Goal: Information Seeking & Learning: Find specific page/section

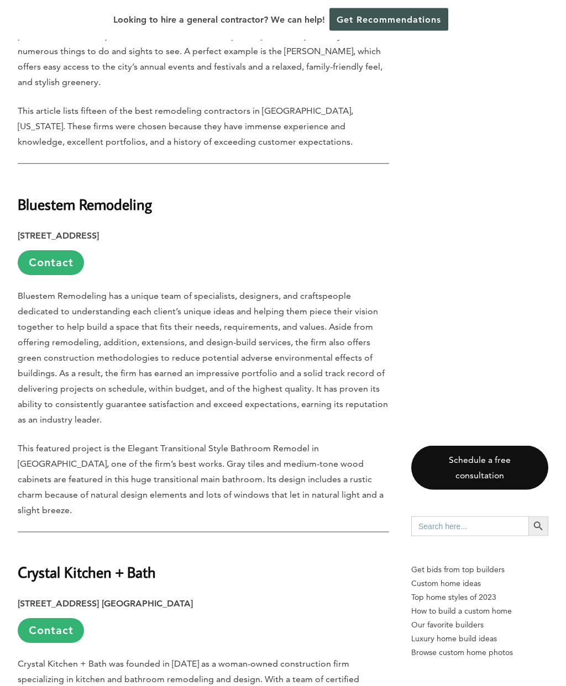
scroll to position [566, 0]
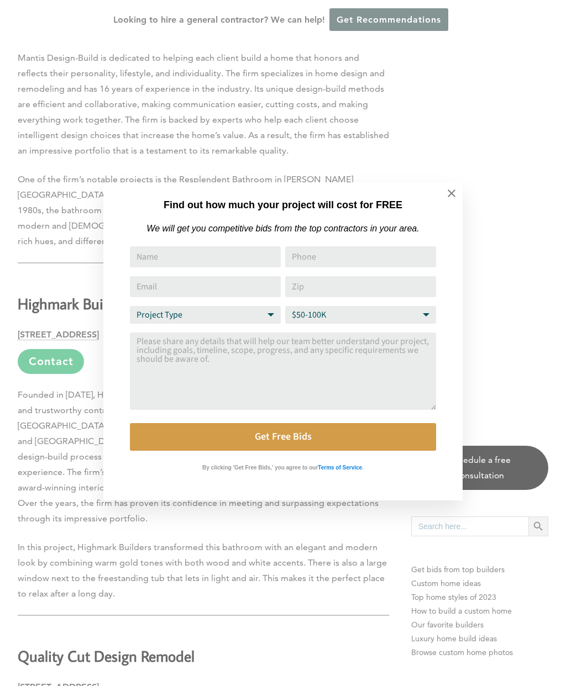
click at [451, 196] on icon at bounding box center [451, 193] width 12 height 12
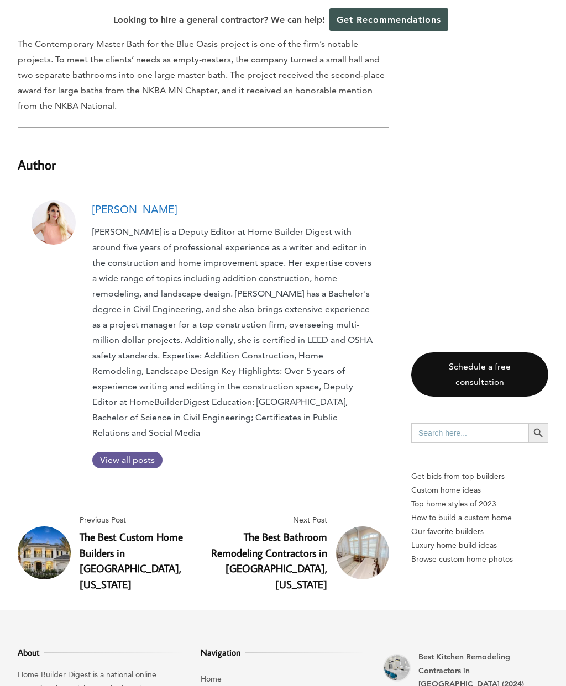
scroll to position [5841, 0]
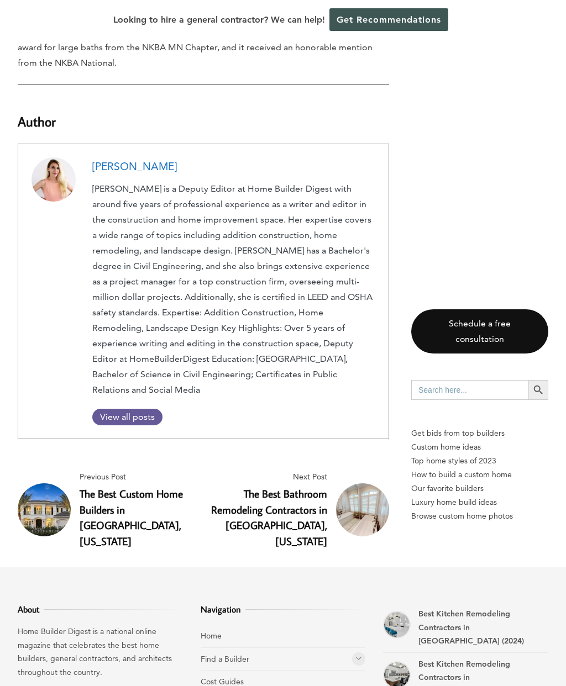
click at [229, 677] on link "Cost Guides" at bounding box center [221, 682] width 43 height 10
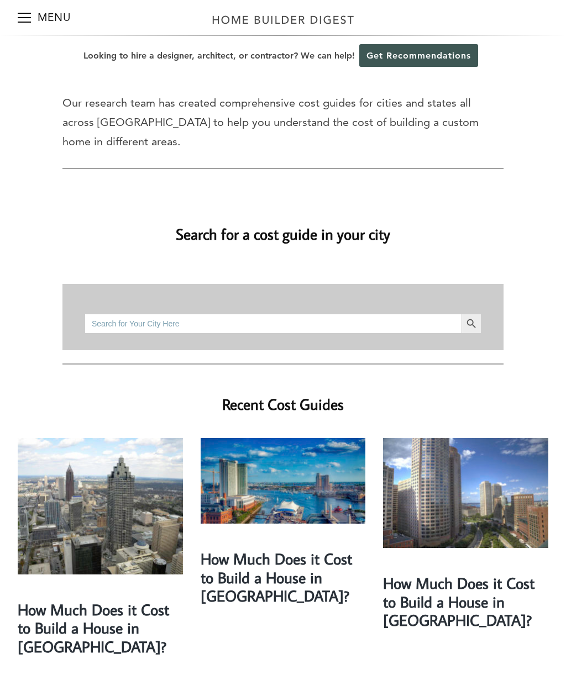
click at [296, 288] on div "Search for: Search Button" at bounding box center [283, 317] width 397 height 66
click at [292, 314] on input "Search for:" at bounding box center [273, 324] width 377 height 20
type input "Haddonfield"
click at [471, 314] on button "Search Button" at bounding box center [471, 324] width 20 height 20
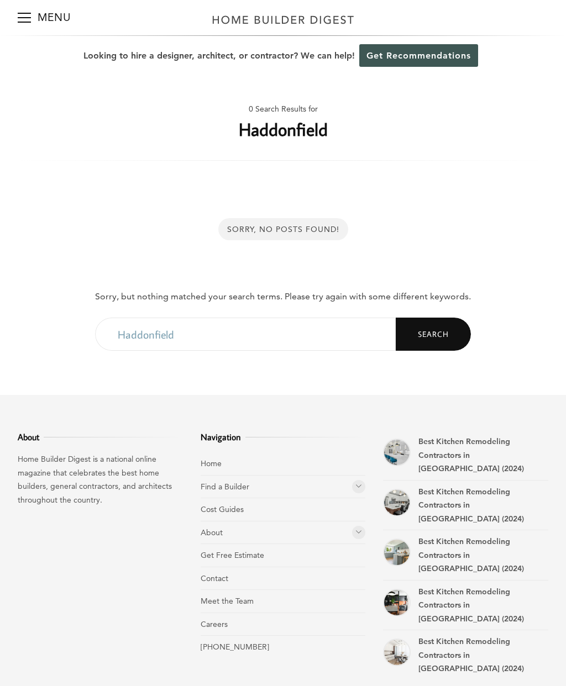
click at [268, 334] on input "Haddonfield" at bounding box center [245, 334] width 300 height 33
type input "H"
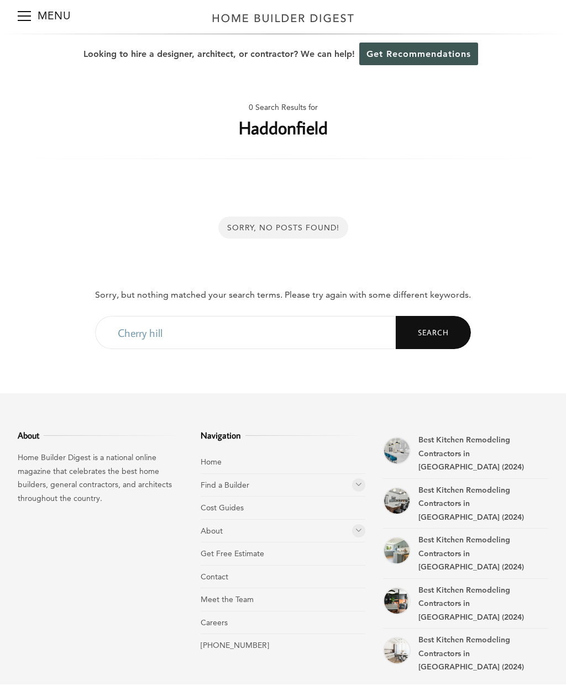
type input "Cherry hill"
click at [439, 325] on button "Search" at bounding box center [432, 334] width 75 height 33
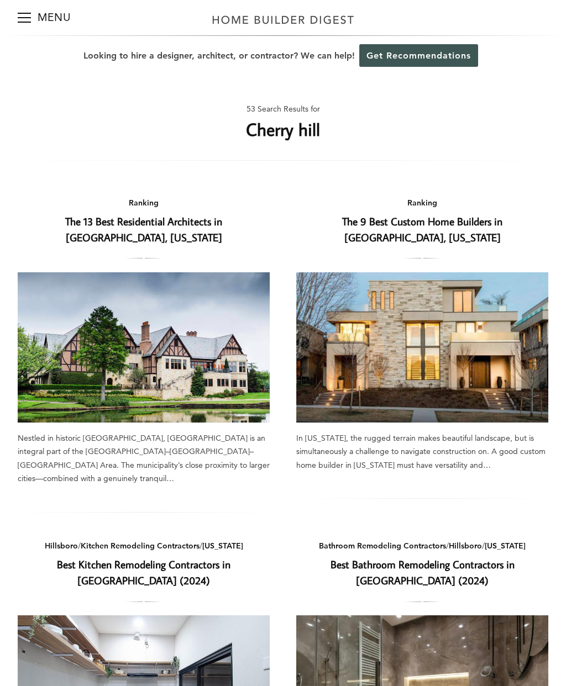
click at [302, 118] on h1 "Cherry hill" at bounding box center [283, 129] width 74 height 27
click at [28, 18] on span "Menu" at bounding box center [24, 17] width 13 height 1
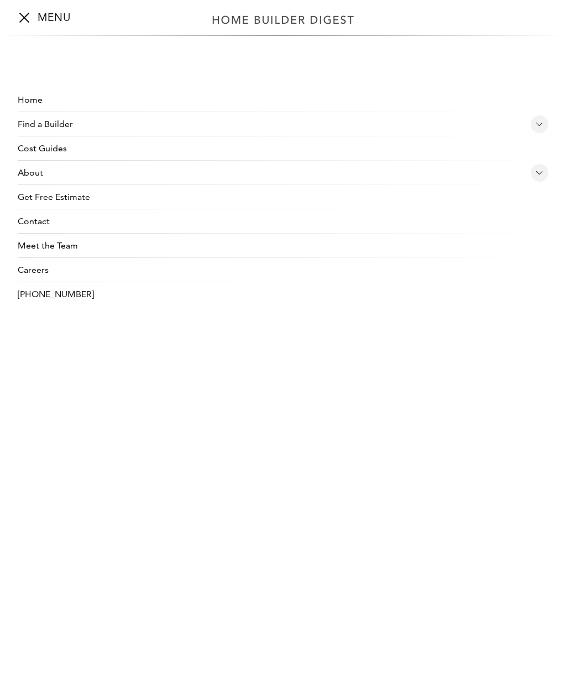
click at [244, 149] on link "Cost Guides" at bounding box center [283, 148] width 530 height 24
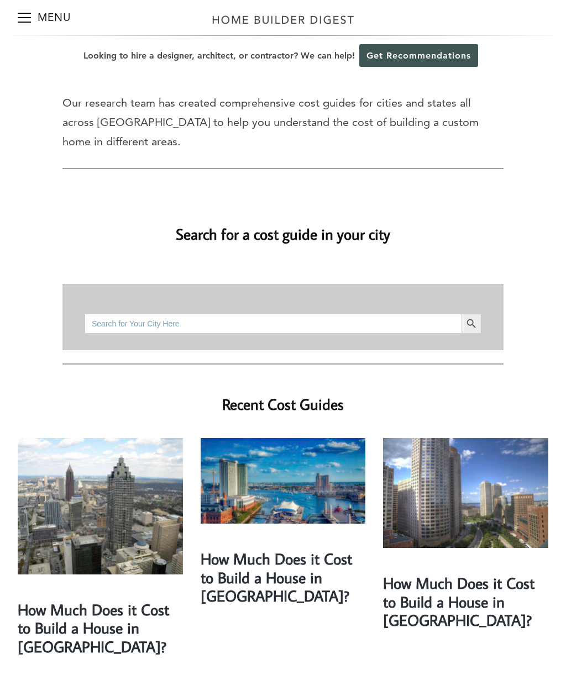
click at [283, 314] on input "Search for:" at bounding box center [273, 324] width 377 height 20
type input "[US_STATE]"
click at [475, 318] on icon "Search" at bounding box center [471, 324] width 12 height 12
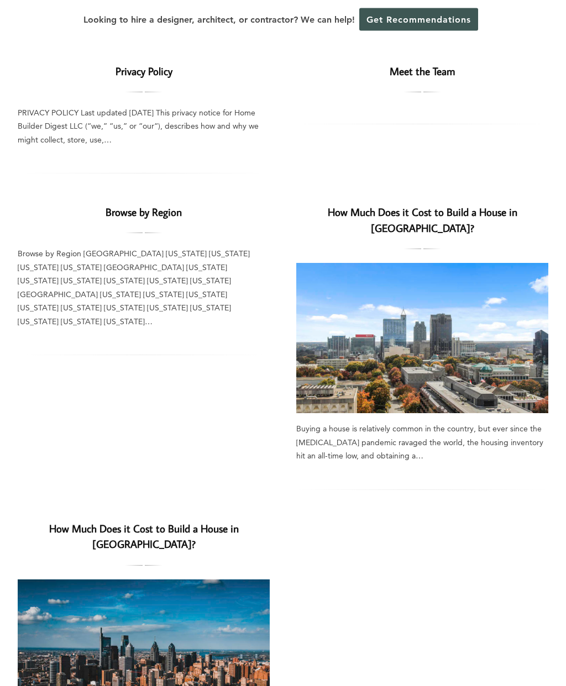
scroll to position [88, 0]
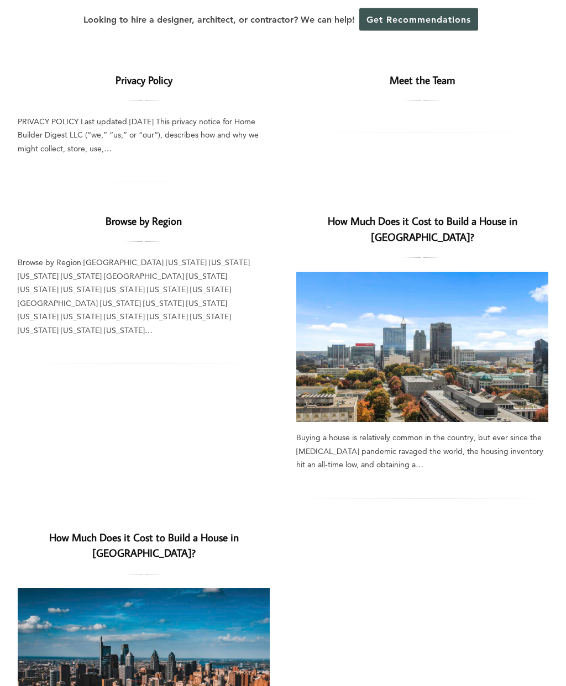
click at [126, 223] on link "Browse by Region" at bounding box center [143, 221] width 76 height 14
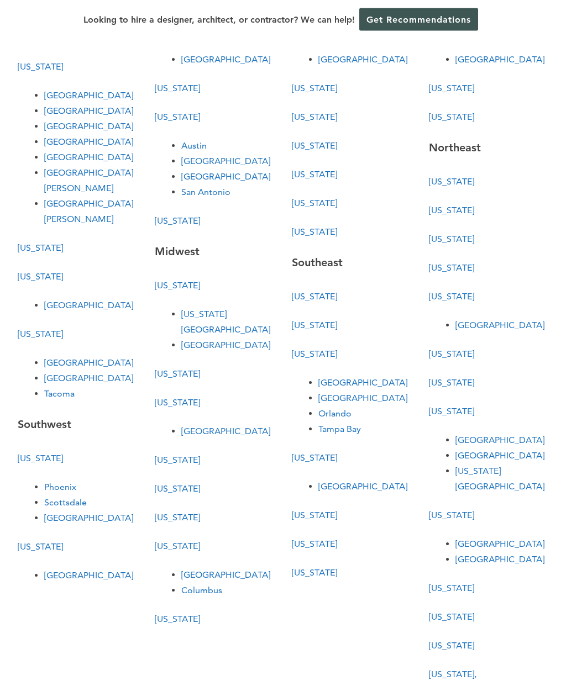
scroll to position [102, 0]
click at [455, 388] on link "[US_STATE]" at bounding box center [451, 382] width 45 height 10
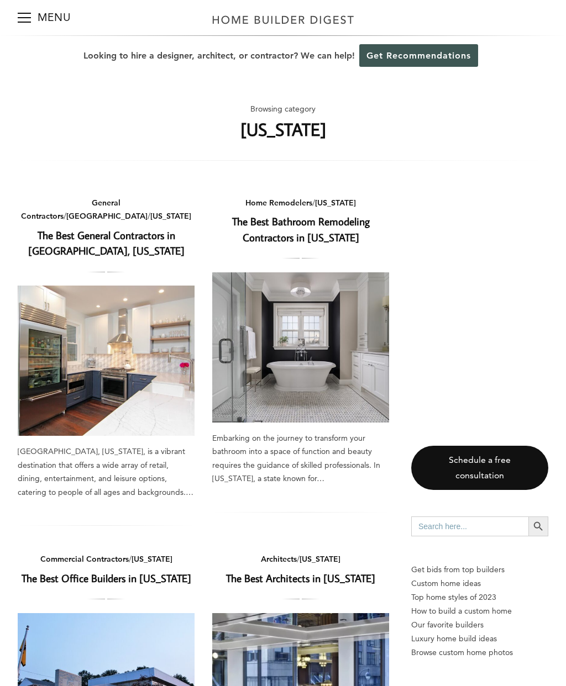
click at [328, 215] on link "The Best Bathroom Remodeling Contractors in [US_STATE]" at bounding box center [301, 229] width 138 height 30
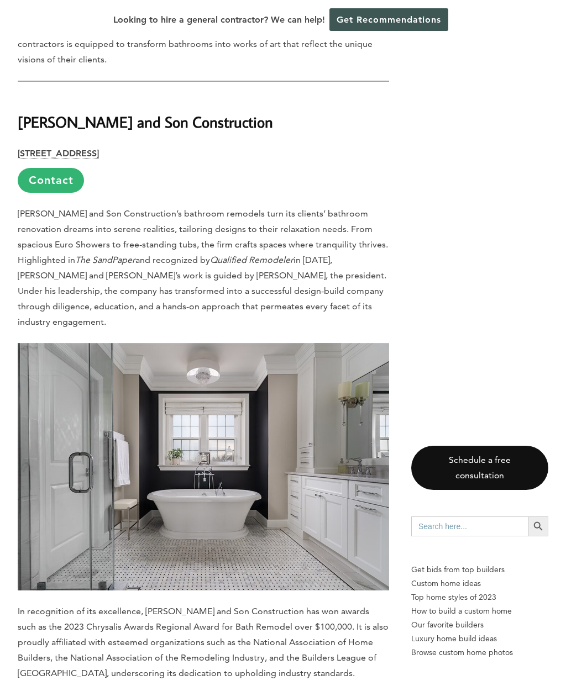
scroll to position [628, 0]
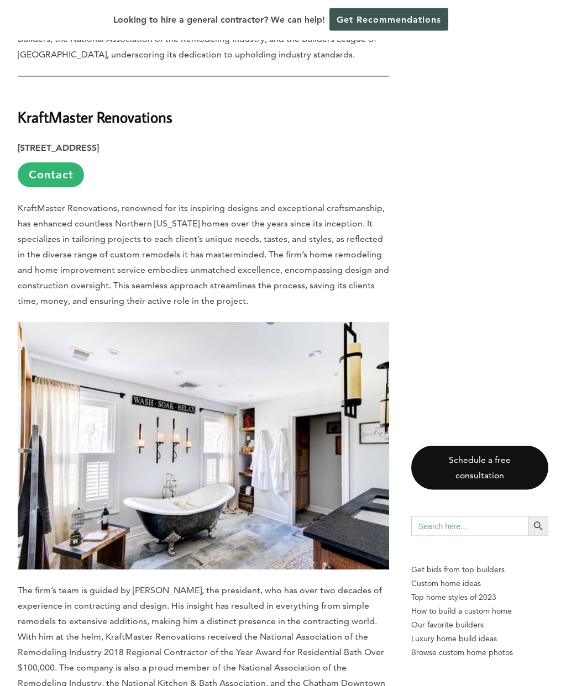
click at [87, 124] on strong "KraftMaster Renovations" at bounding box center [95, 117] width 155 height 19
click at [87, 123] on strong "KraftMaster Renovations" at bounding box center [95, 116] width 155 height 19
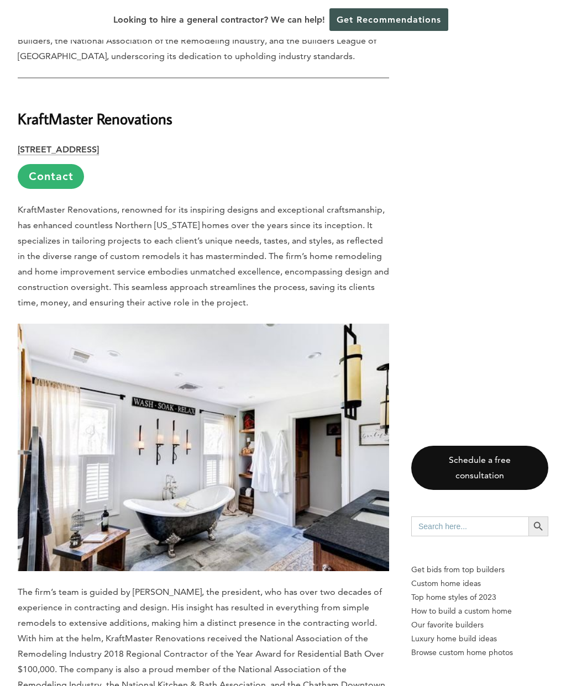
scroll to position [1212, 0]
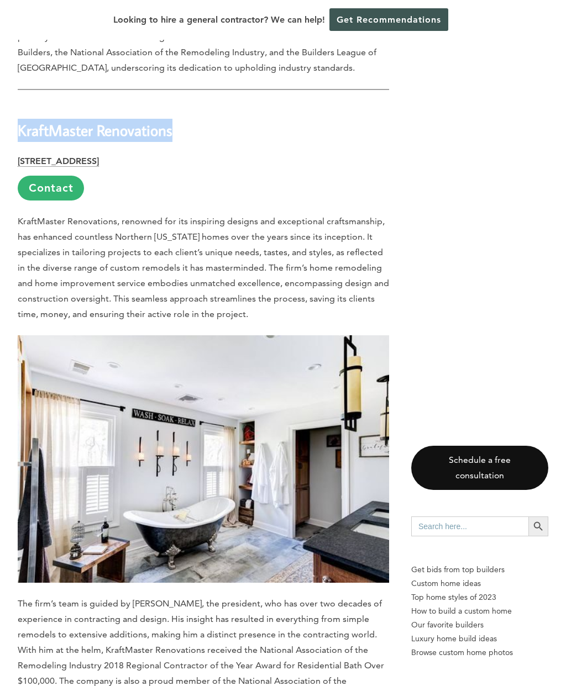
copy strong "KraftMaster Renovations"
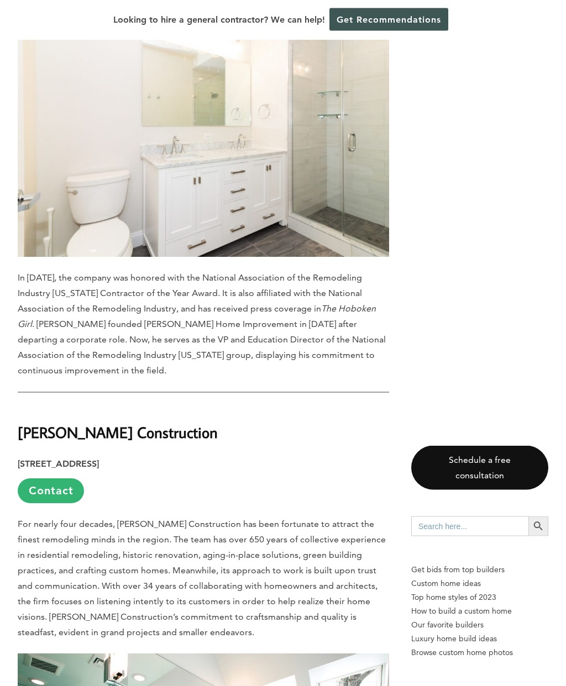
scroll to position [3975, 0]
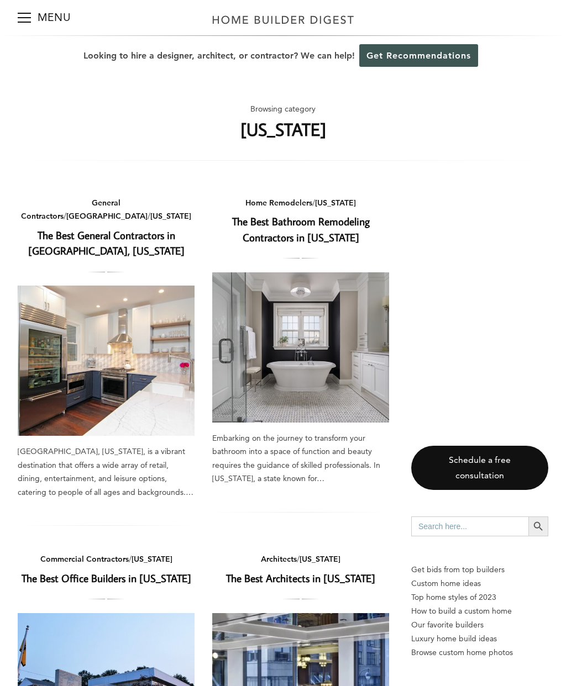
click at [25, 11] on button "Menu" at bounding box center [24, 17] width 13 height 35
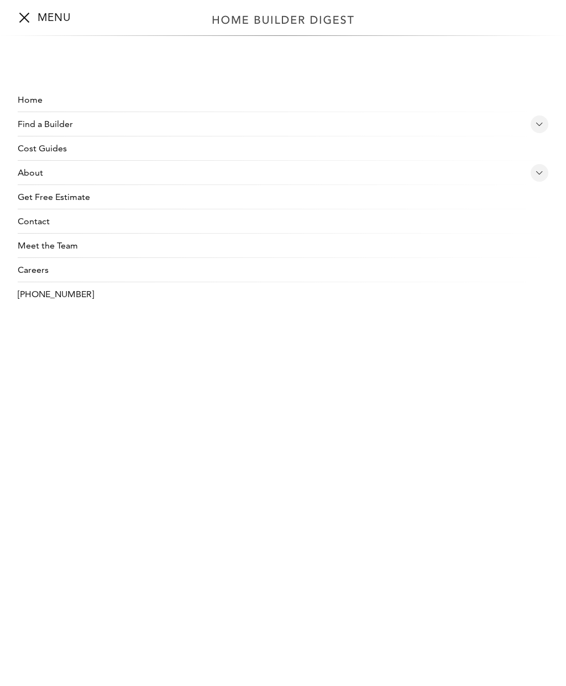
click at [31, 225] on link "Contact" at bounding box center [283, 221] width 530 height 24
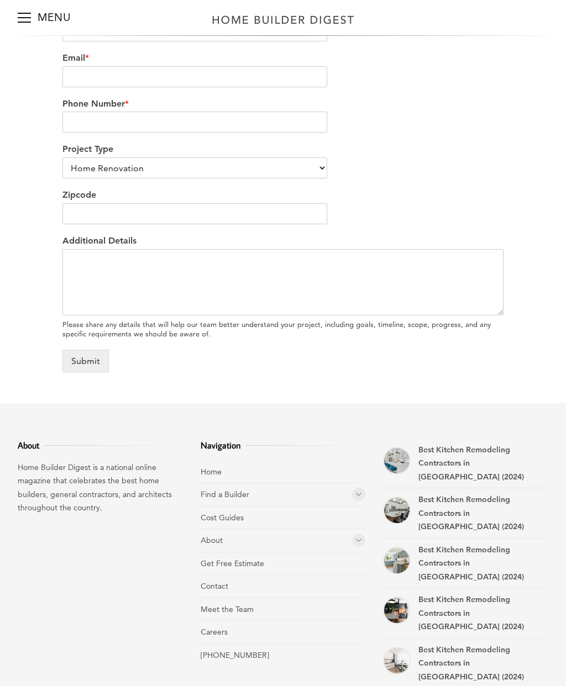
scroll to position [372, 0]
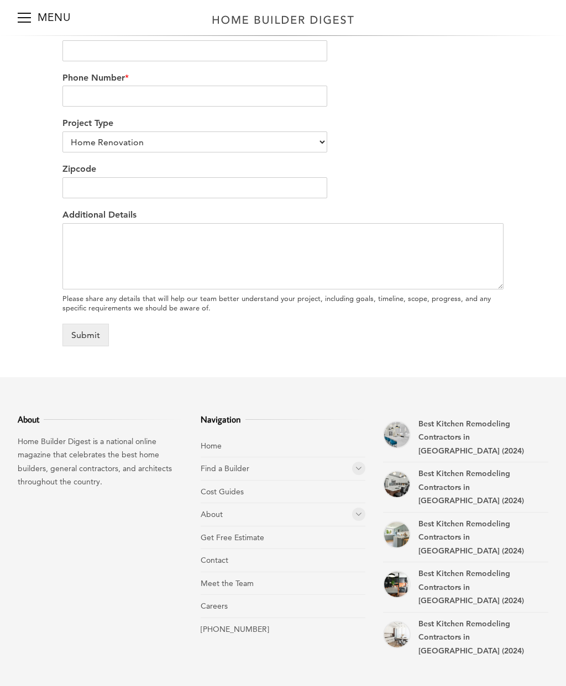
click at [357, 513] on icon at bounding box center [358, 514] width 7 height 8
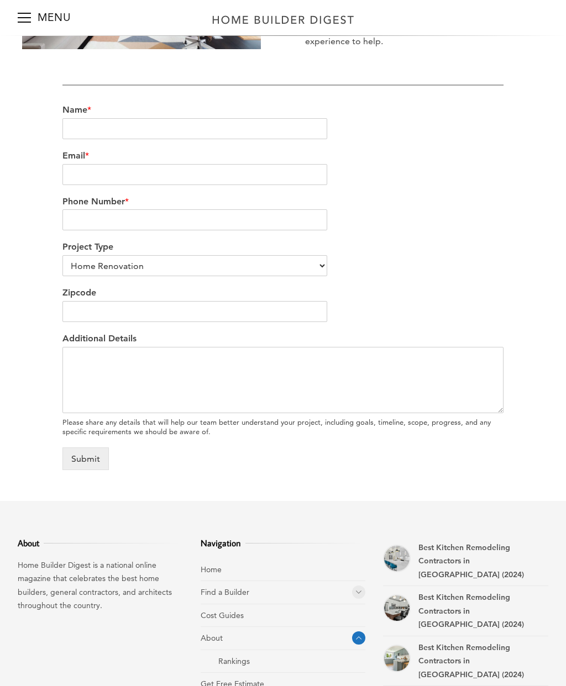
scroll to position [0, 0]
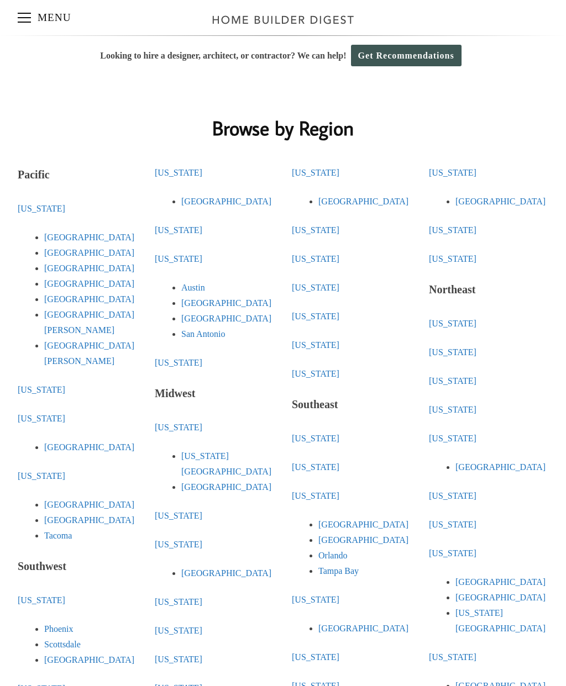
scroll to position [146, 0]
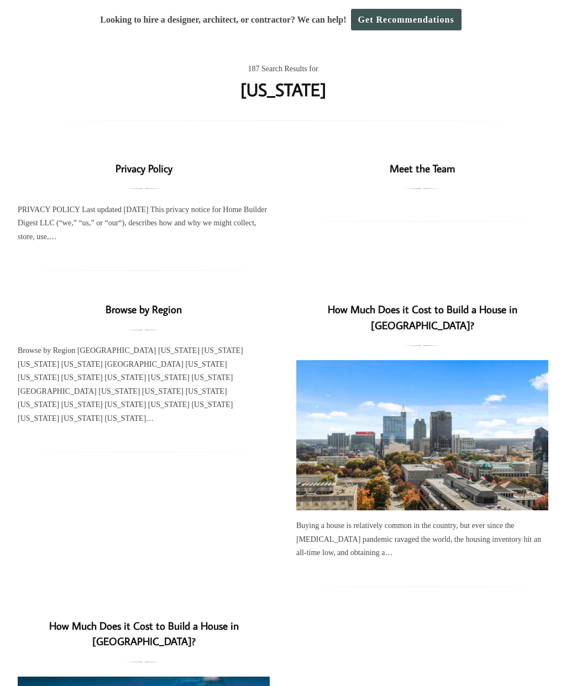
scroll to position [88, 0]
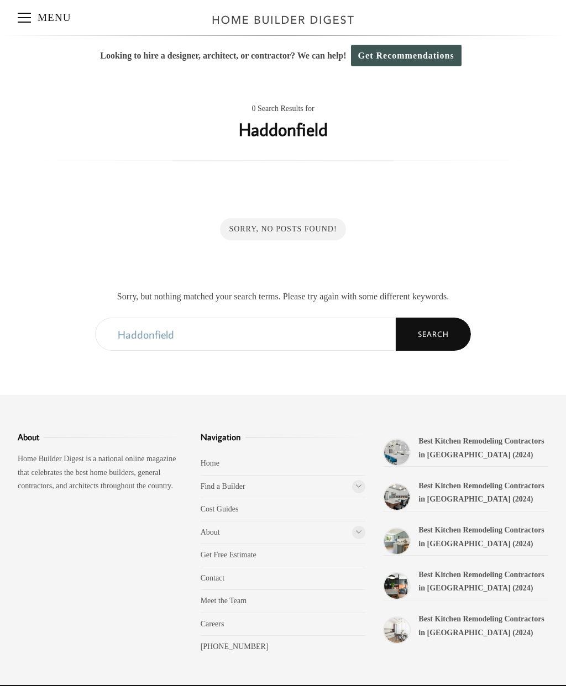
scroll to position [2, 0]
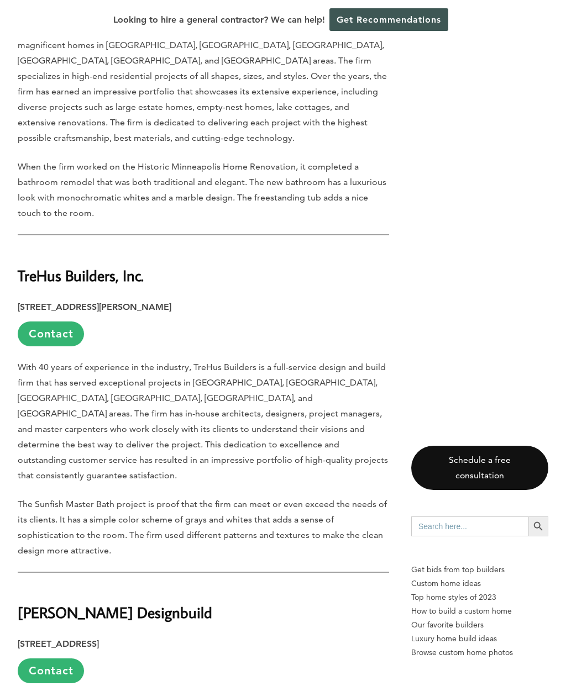
scroll to position [1540, 0]
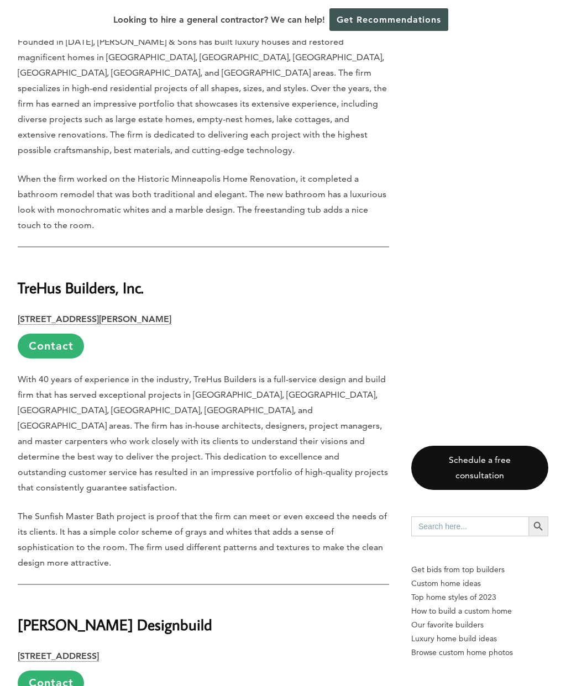
click at [116, 278] on strong "TreHus Builders, Inc." at bounding box center [81, 287] width 126 height 19
click at [122, 278] on strong "TreHus Builders, Inc." at bounding box center [81, 287] width 126 height 19
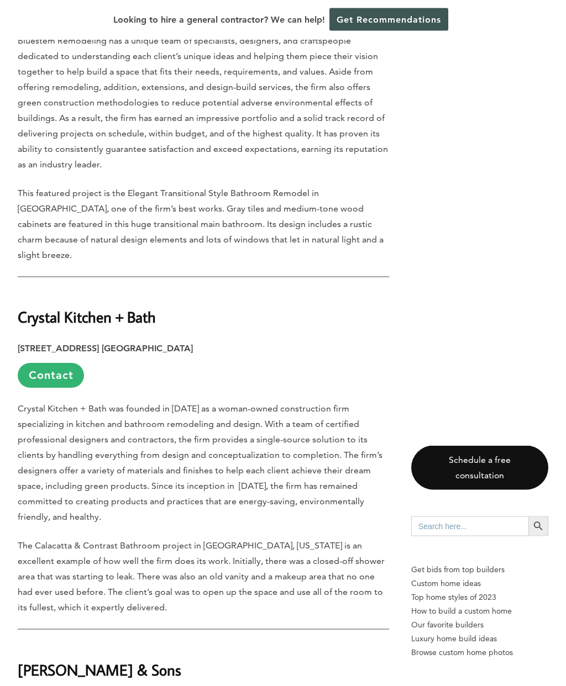
scroll to position [821, 0]
click at [170, 344] on strong "3620 Winnetka Ave. N Minneapolis, MN 55427" at bounding box center [105, 349] width 175 height 10
click at [146, 308] on strong "Crystal Kitchen + Bath" at bounding box center [87, 317] width 138 height 19
click at [142, 308] on strong "Crystal Kitchen + Bath" at bounding box center [87, 317] width 138 height 19
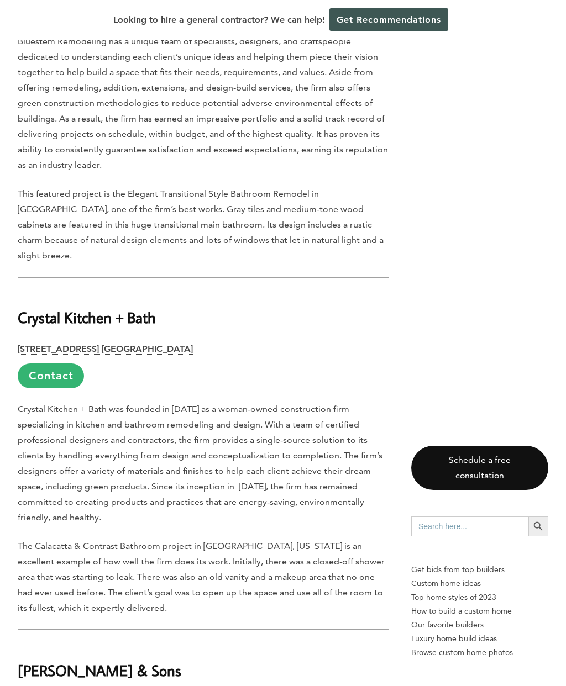
click at [157, 341] on p "3620 Winnetka Ave. N Minneapolis, MN 55427 Contact" at bounding box center [203, 364] width 371 height 47
click at [66, 363] on link "Contact" at bounding box center [51, 375] width 66 height 25
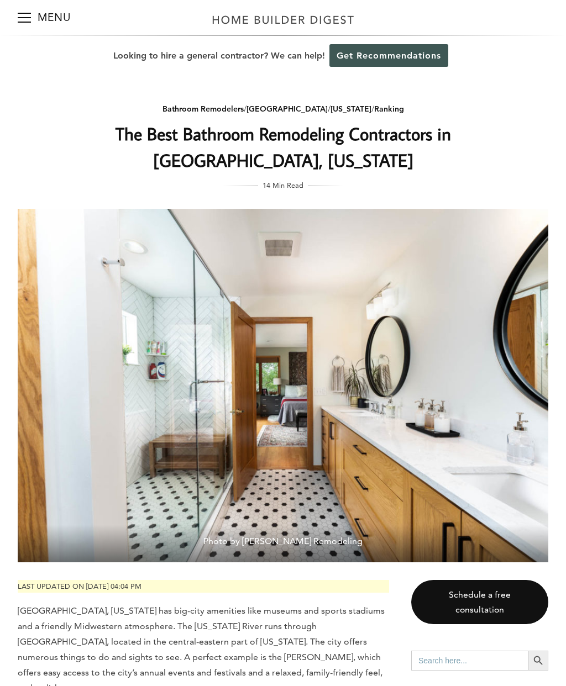
click at [405, 149] on h1 "The Best Bathroom Remodeling Contractors in Minneapolis, Minnesota" at bounding box center [282, 146] width 441 height 53
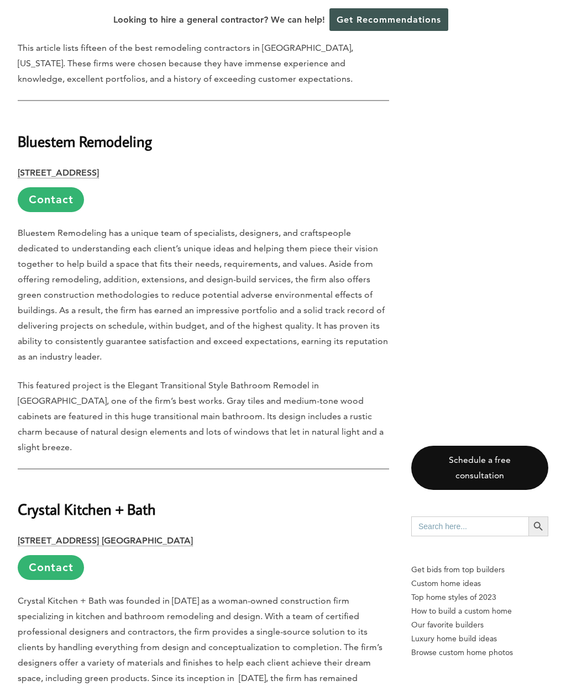
scroll to position [757, 0]
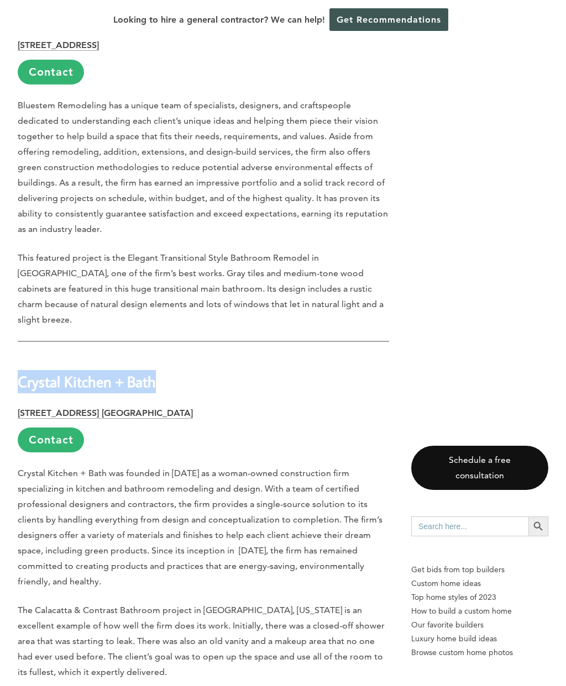
copy strong "Crystal Kitchen + Bath"
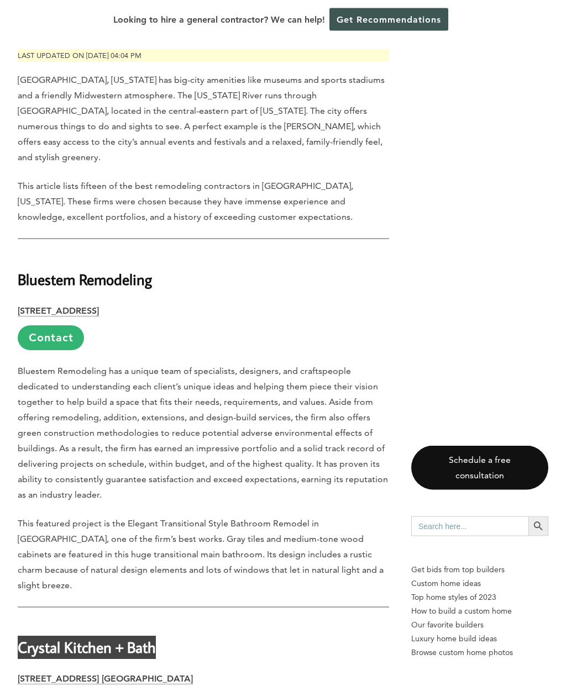
scroll to position [491, 0]
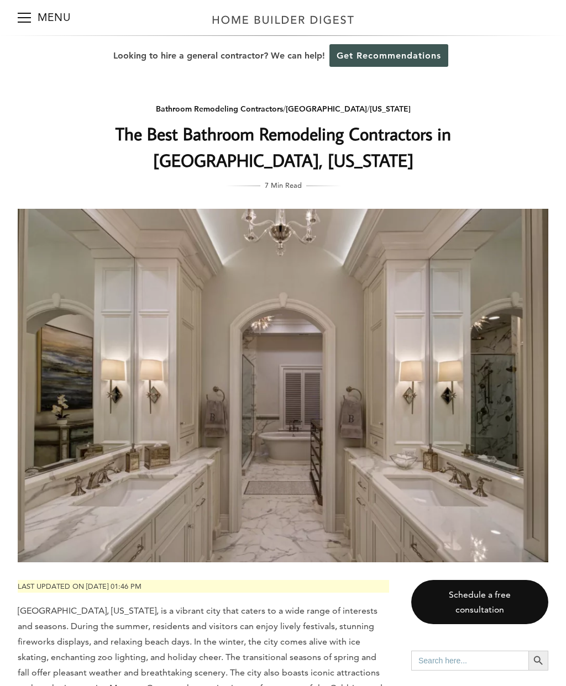
click at [25, 20] on button "Menu" at bounding box center [24, 17] width 13 height 35
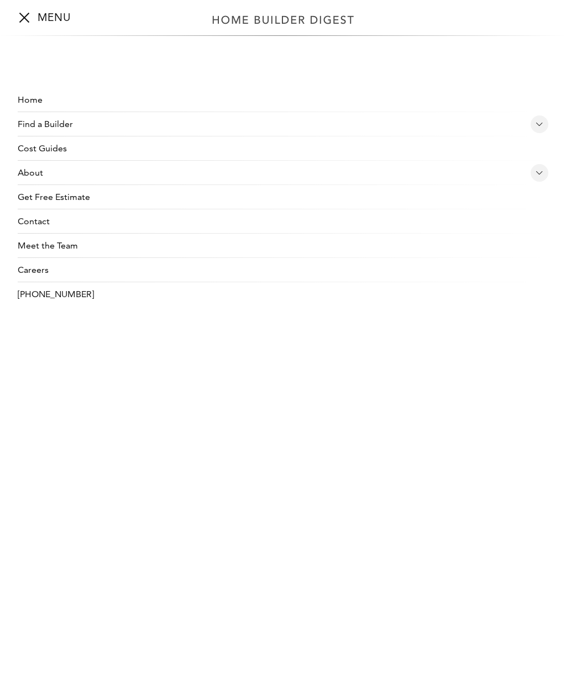
click at [29, 175] on link "About" at bounding box center [272, 173] width 508 height 24
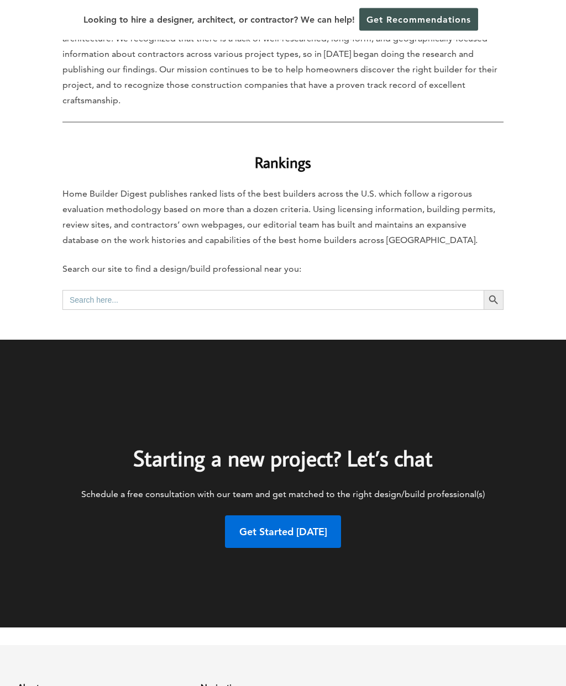
scroll to position [361, 0]
